Goal: Task Accomplishment & Management: Manage account settings

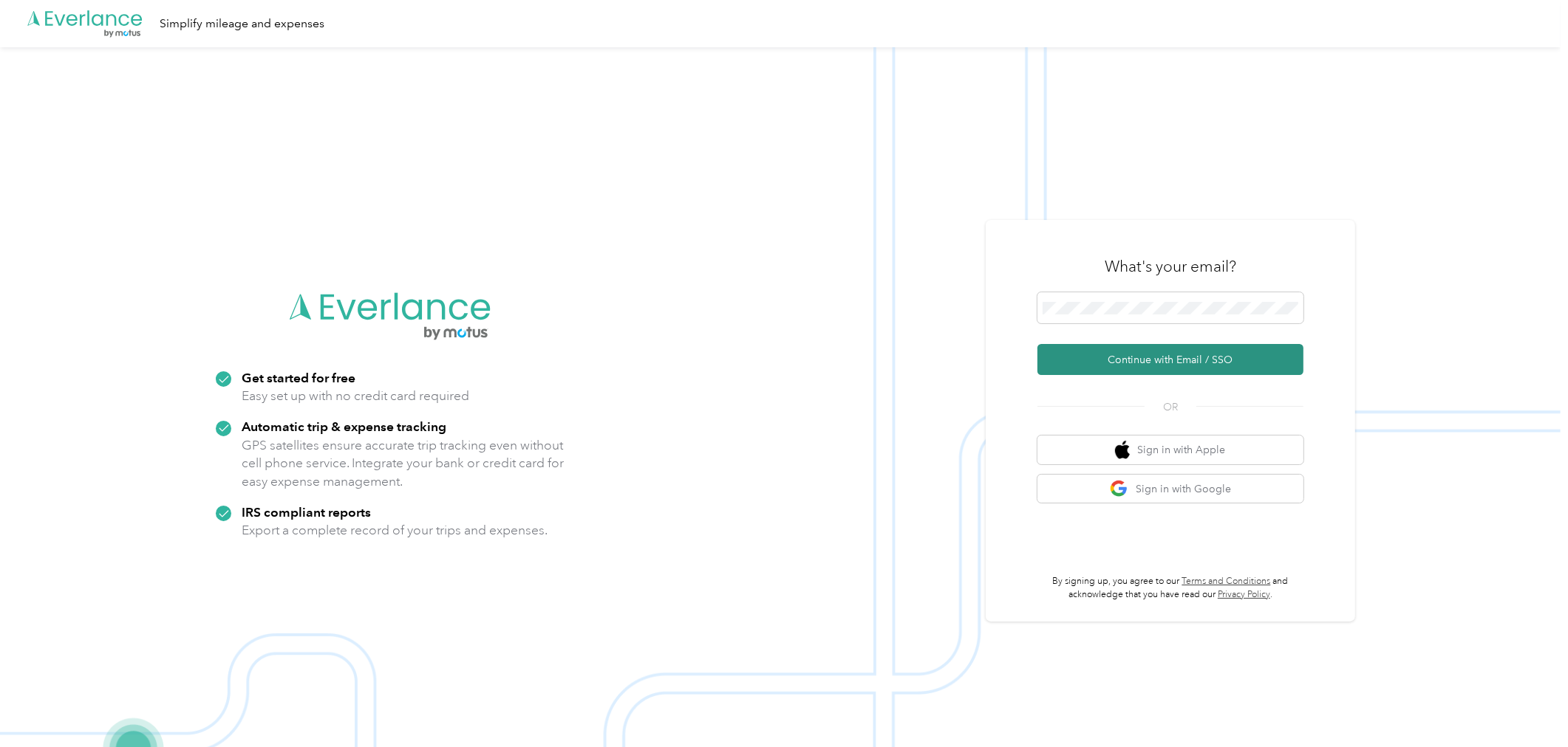
click at [1213, 369] on button "Continue with Email / SSO" at bounding box center [1170, 359] width 266 height 31
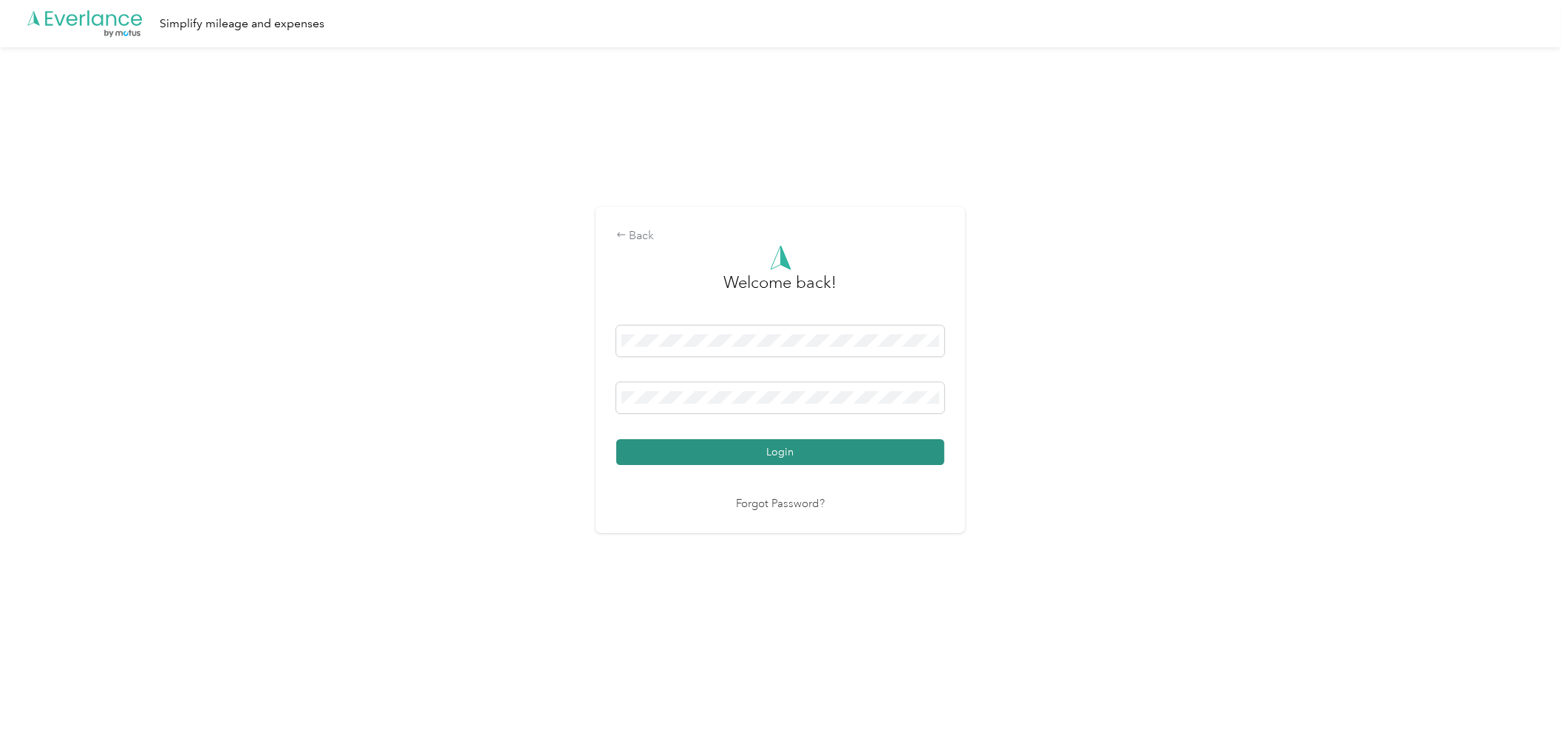
click at [814, 454] on button "Login" at bounding box center [780, 453] width 328 height 26
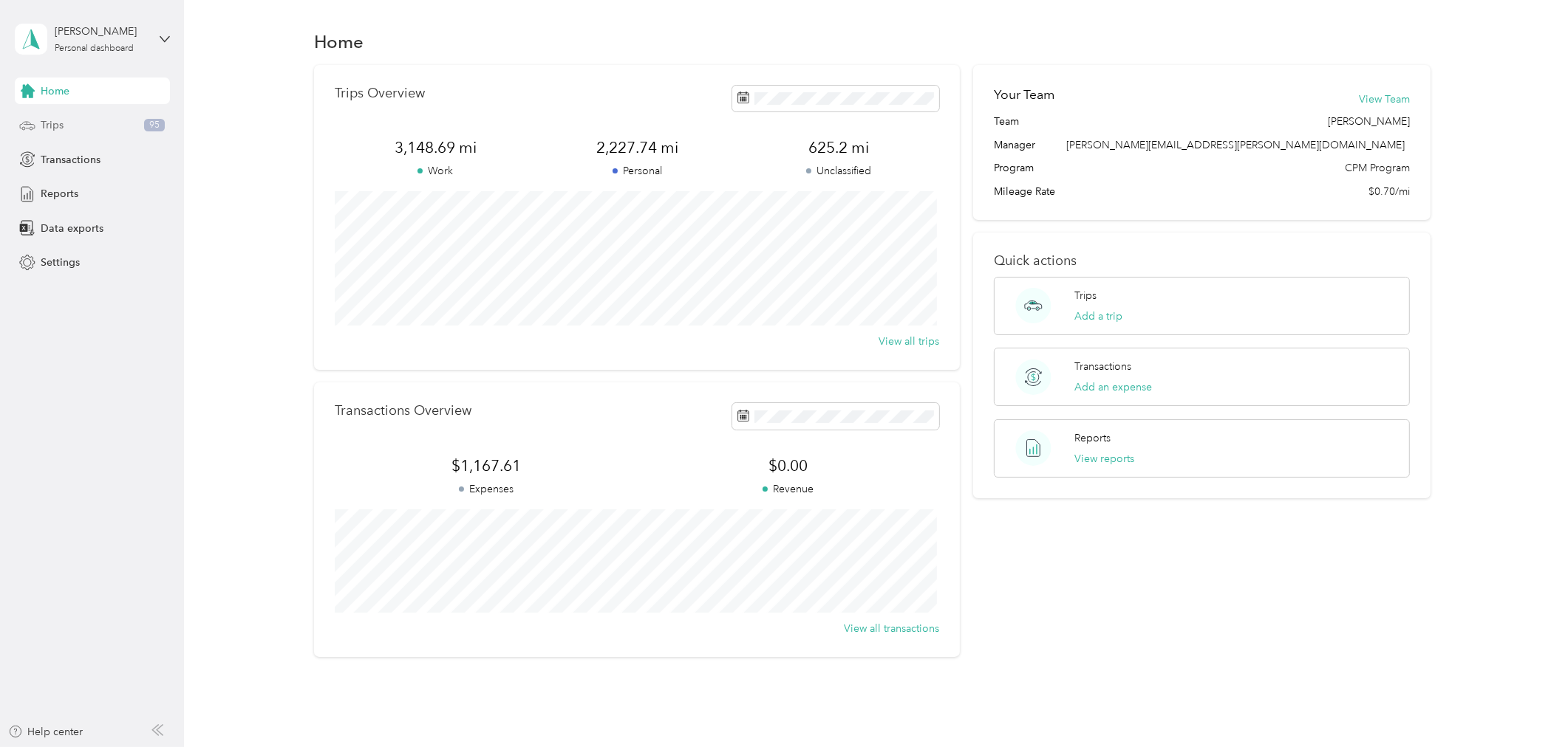
click at [57, 135] on div "Trips 95" at bounding box center [92, 125] width 155 height 27
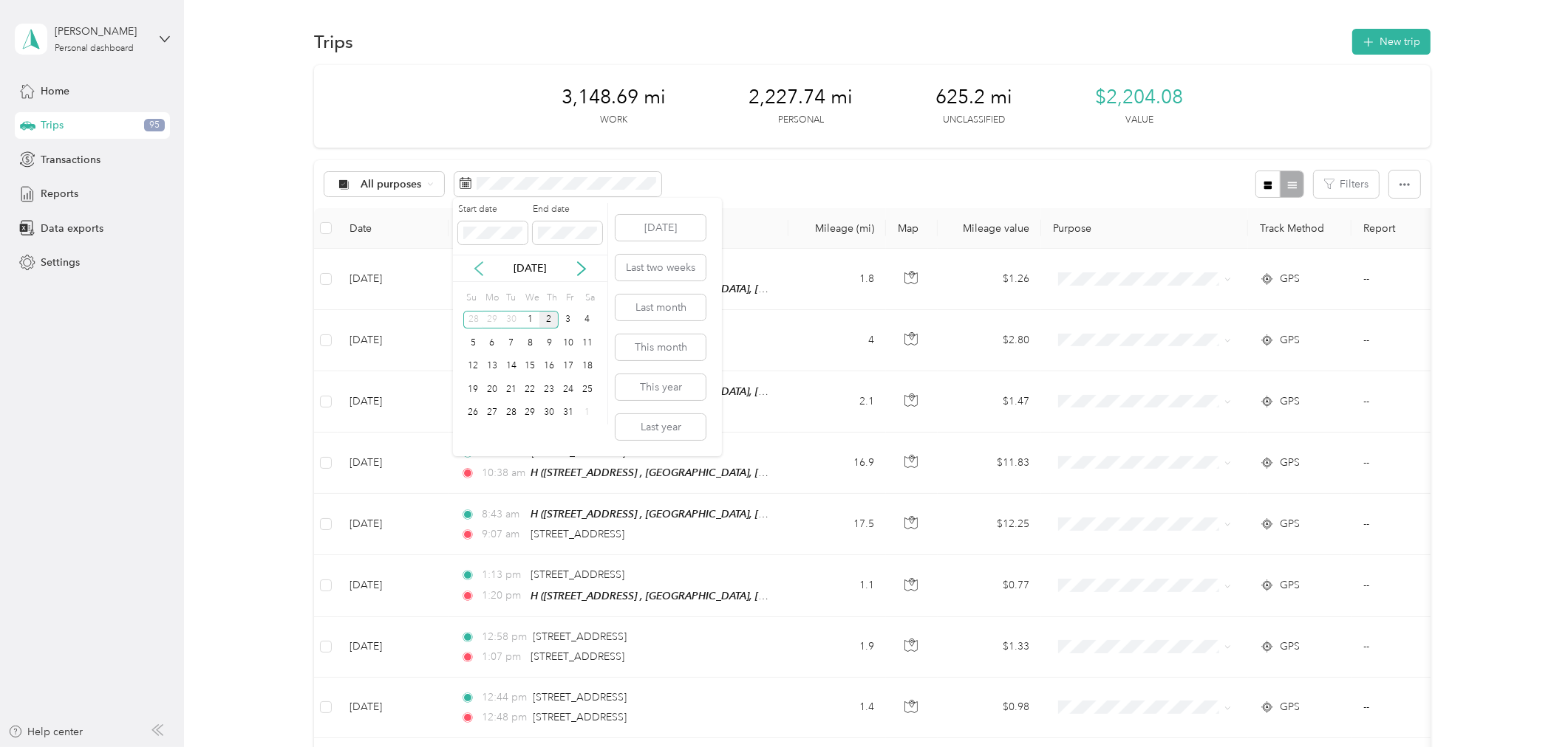
click at [482, 268] on icon at bounding box center [479, 268] width 15 height 15
click at [569, 363] on div "19" at bounding box center [568, 367] width 19 height 19
